Goal: Task Accomplishment & Management: Use online tool/utility

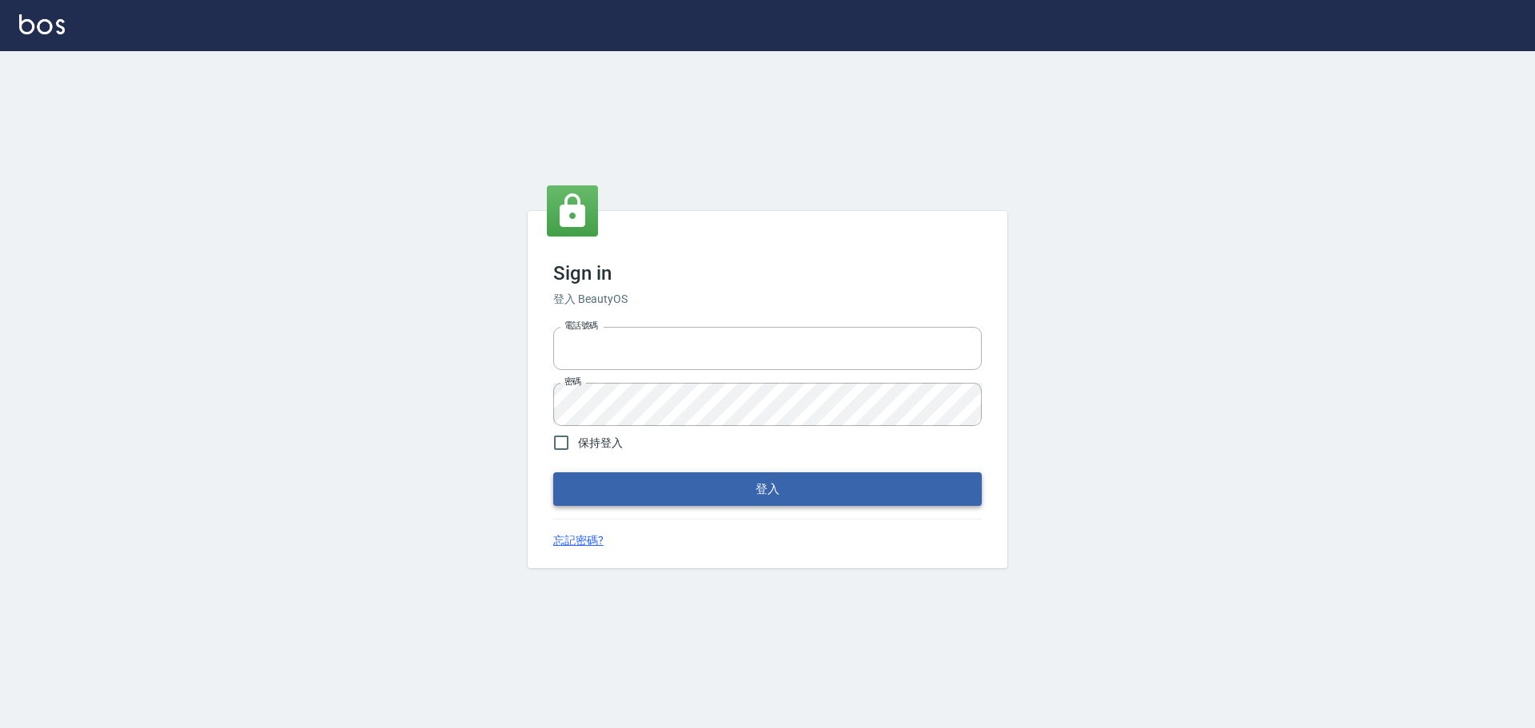
type input "0975350191"
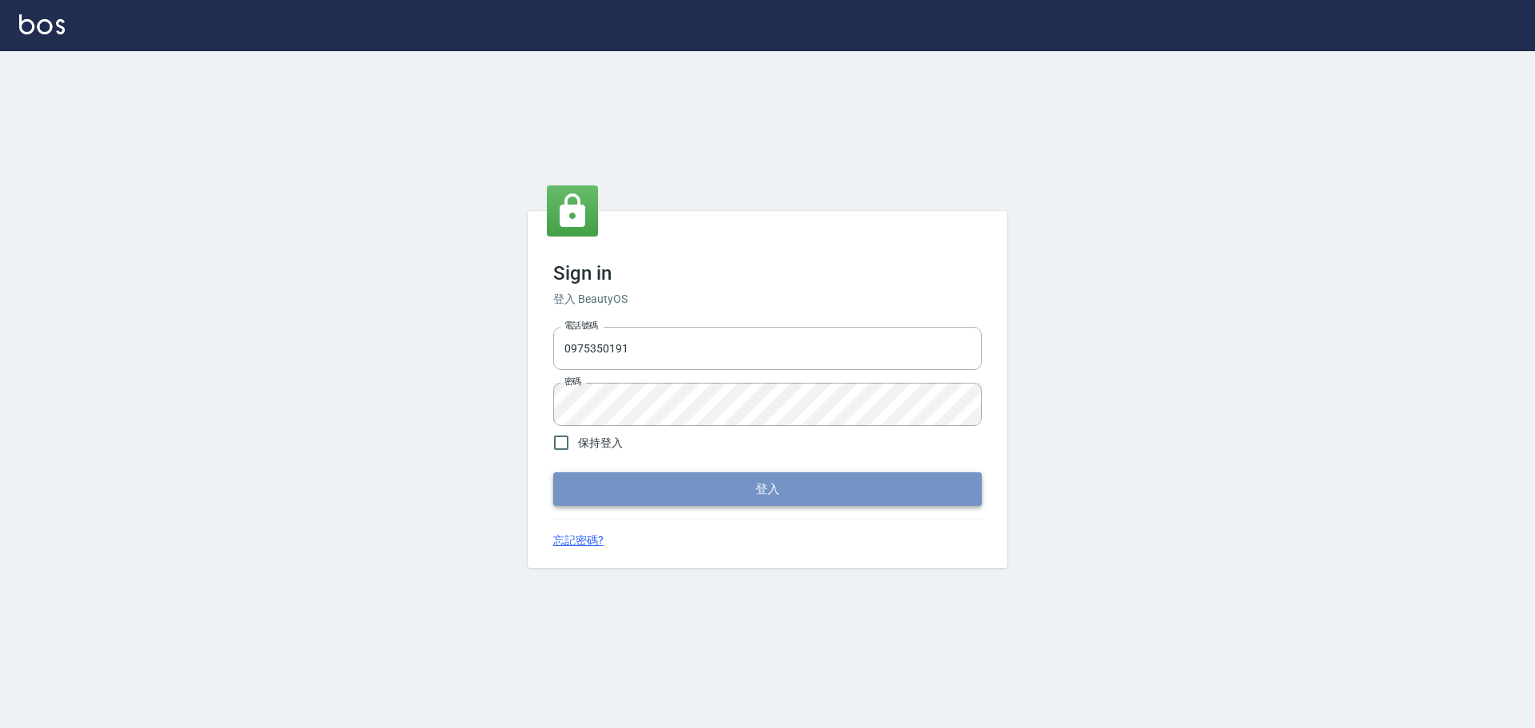
click at [750, 488] on button "登入" at bounding box center [767, 489] width 428 height 34
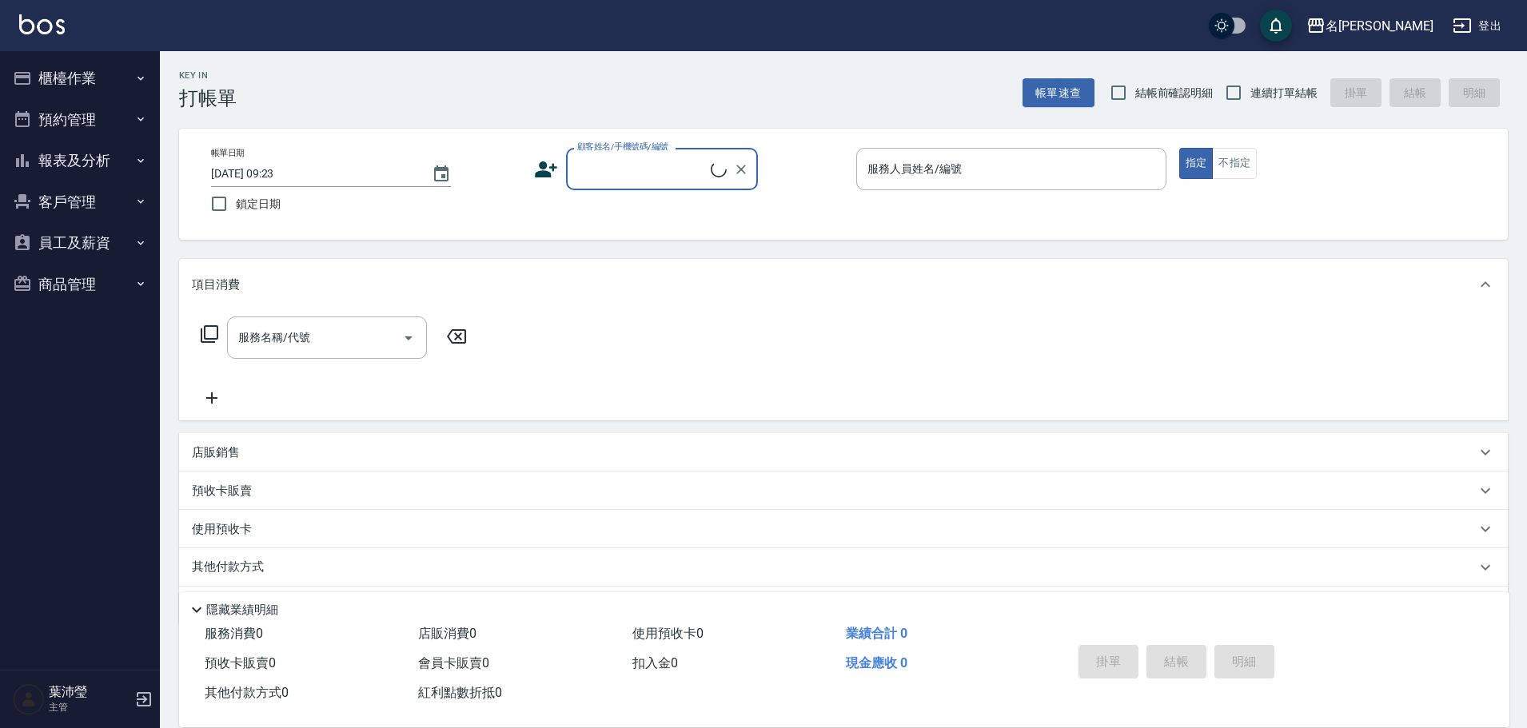
click at [107, 76] on button "櫃檯作業" at bounding box center [79, 79] width 147 height 42
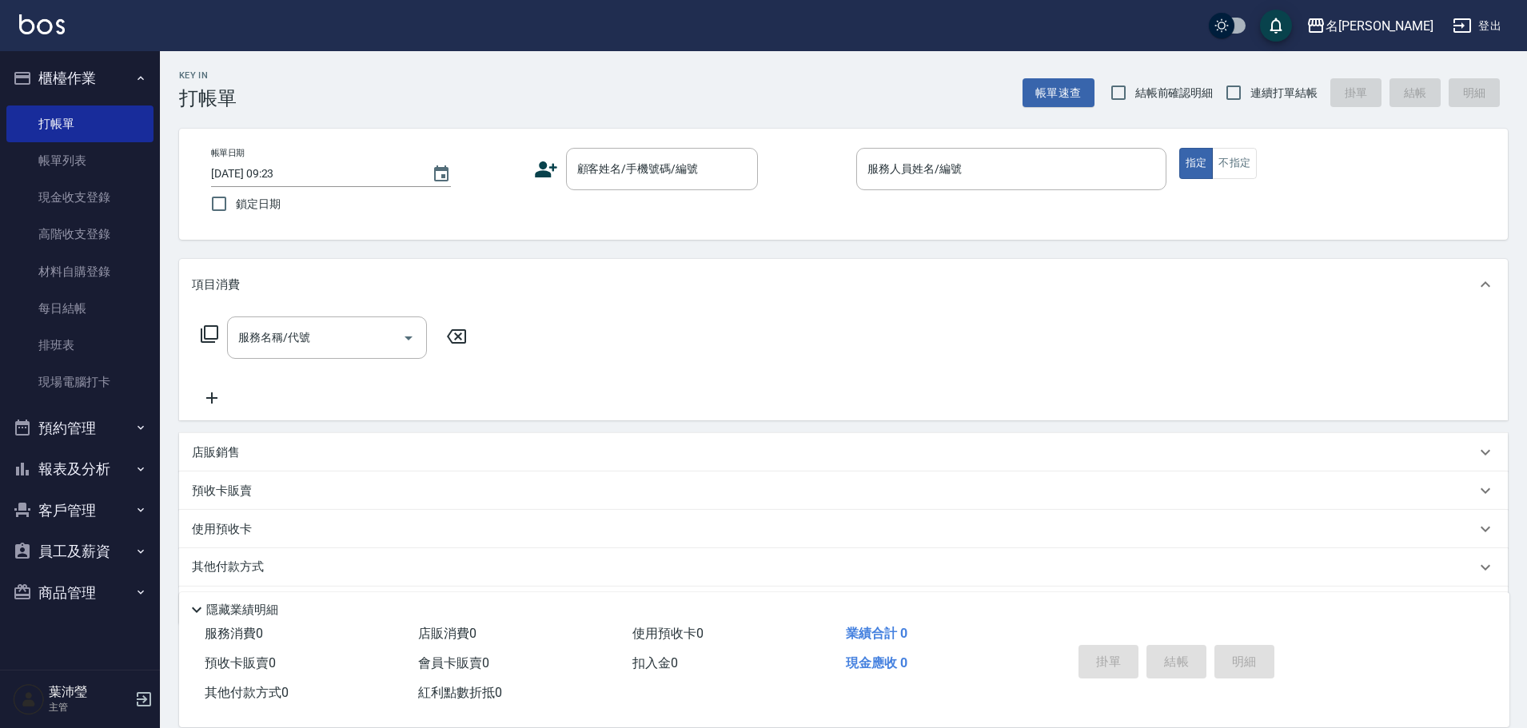
click at [59, 405] on ul "打帳單 帳單列表 現金收支登錄 高階收支登錄 材料自購登錄 每日結帳 排班表 現場電腦打卡" at bounding box center [79, 253] width 147 height 309
click at [65, 394] on link "現場電腦打卡" at bounding box center [79, 382] width 147 height 37
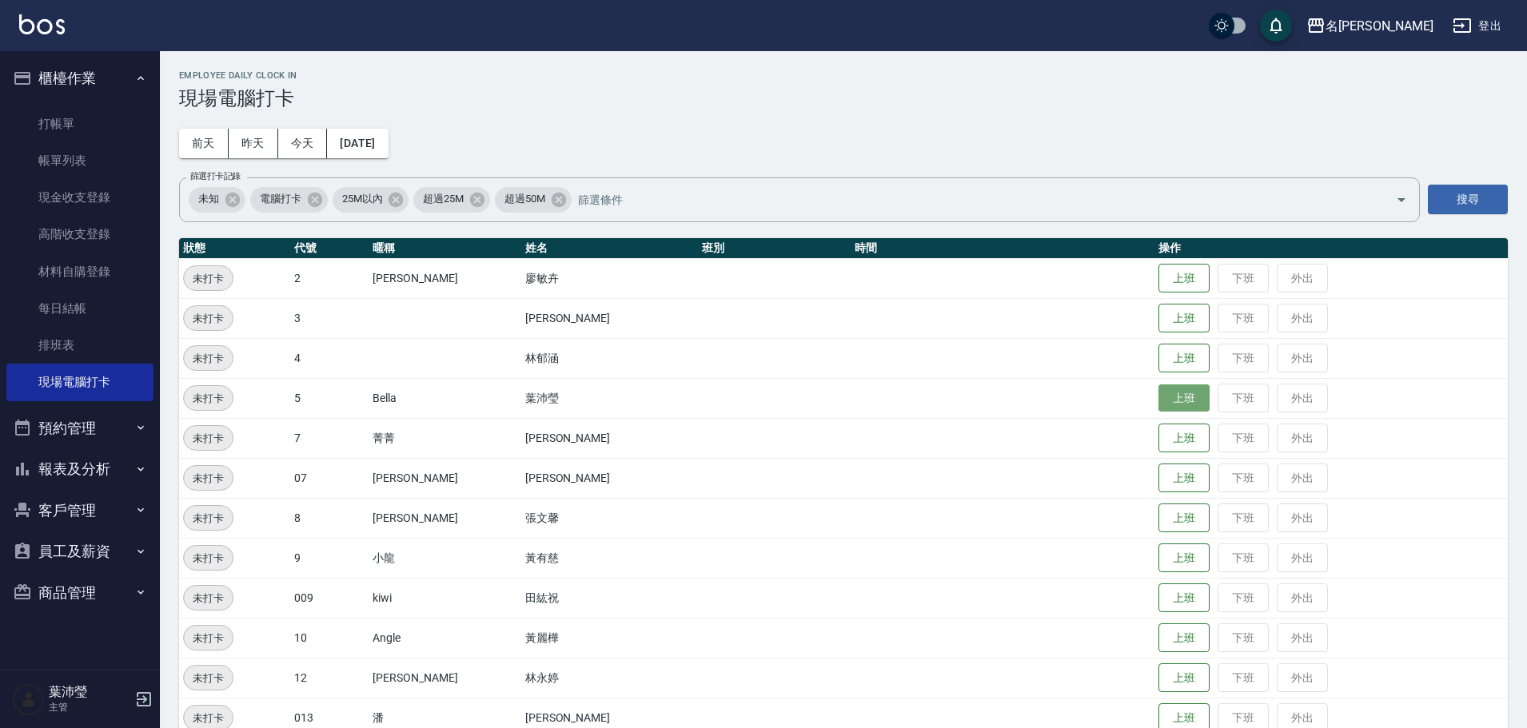
click at [1158, 398] on button "上班" at bounding box center [1183, 399] width 51 height 28
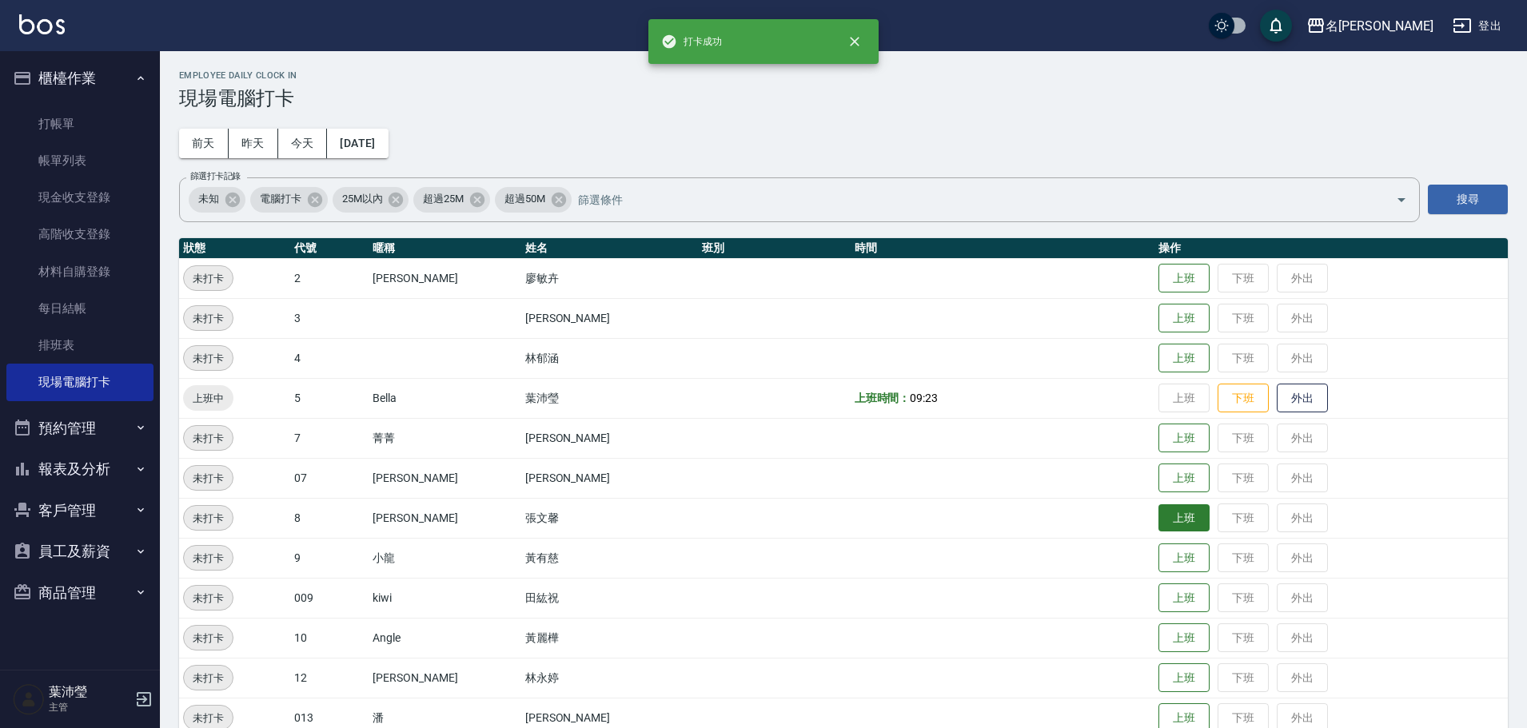
click at [1158, 520] on button "上班" at bounding box center [1183, 518] width 51 height 28
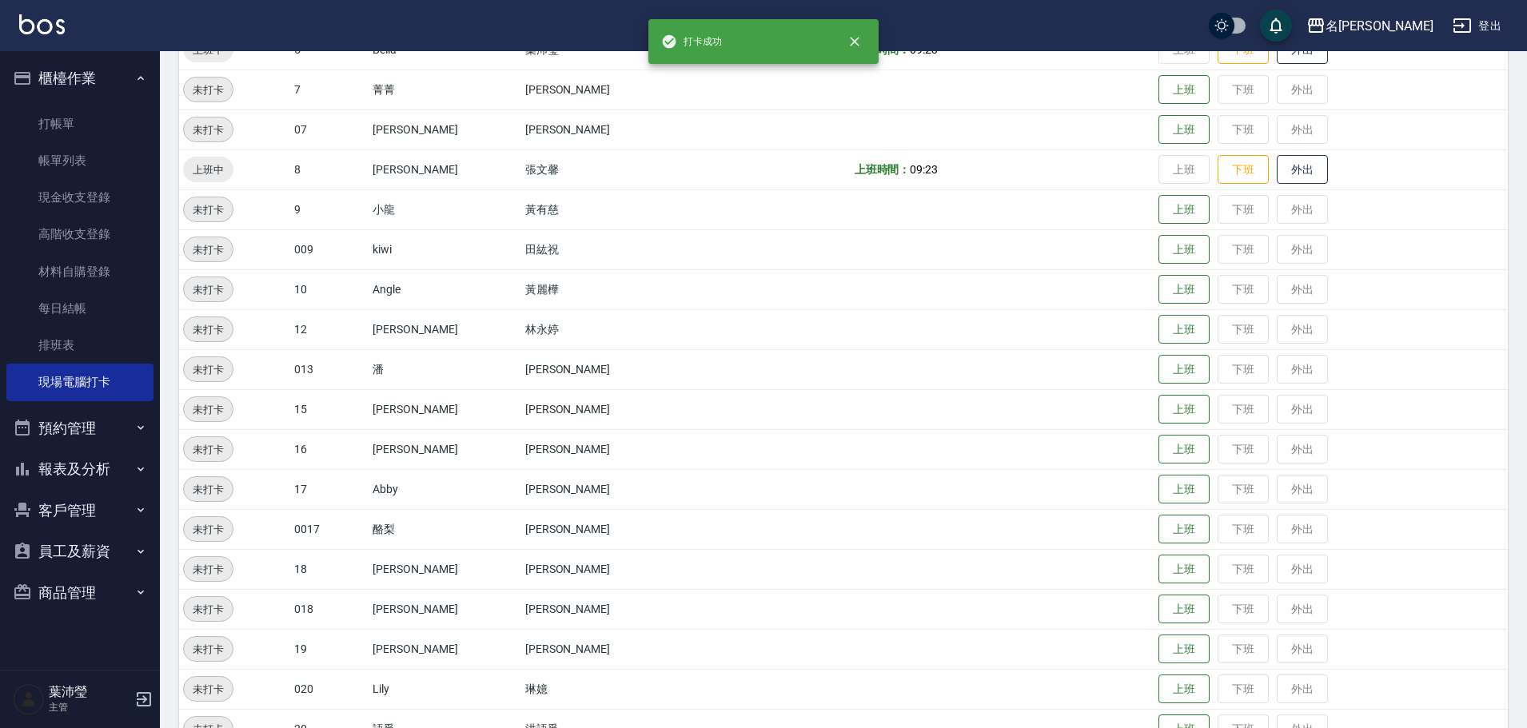
scroll to position [400, 0]
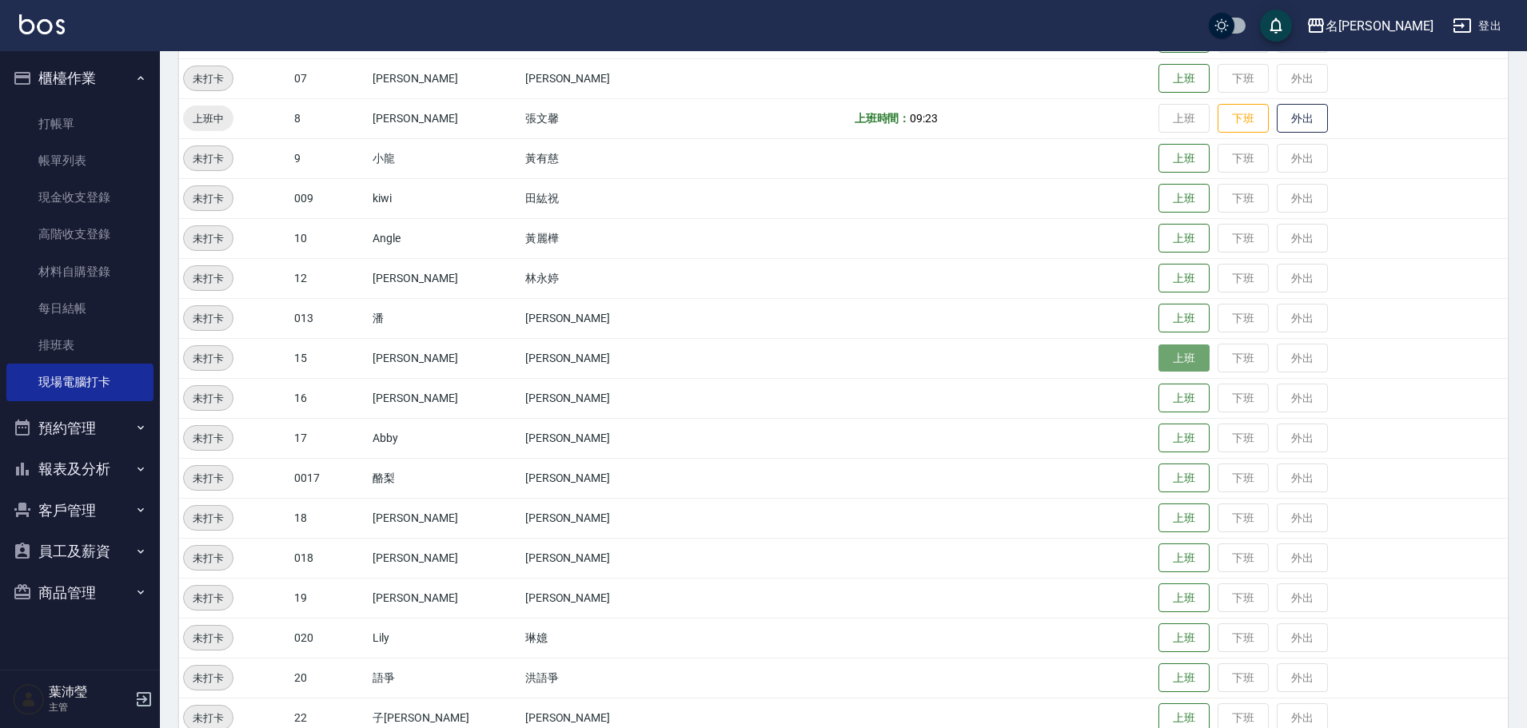
click at [1162, 353] on button "上班" at bounding box center [1183, 359] width 51 height 28
click at [1158, 276] on button "上班" at bounding box center [1183, 279] width 51 height 28
